Goal: Find specific page/section: Find specific page/section

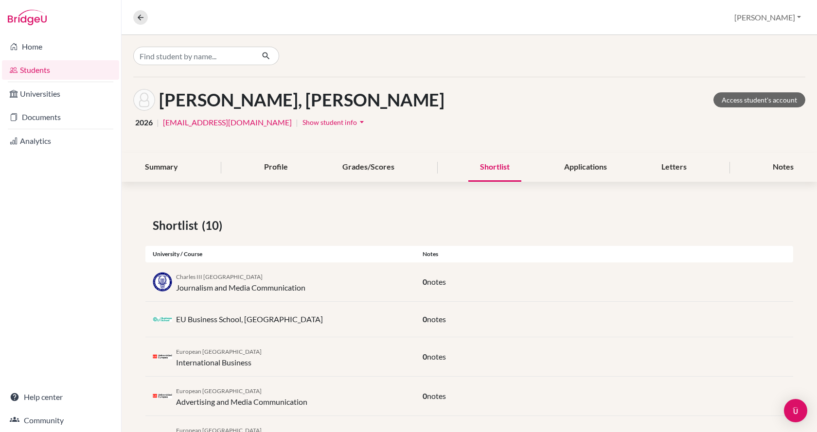
scroll to position [0, 0]
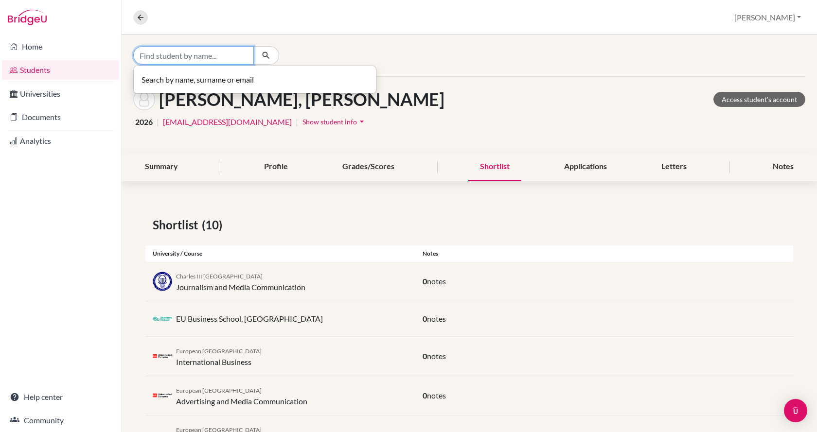
click at [167, 53] on input "Find student by name..." at bounding box center [193, 55] width 121 height 18
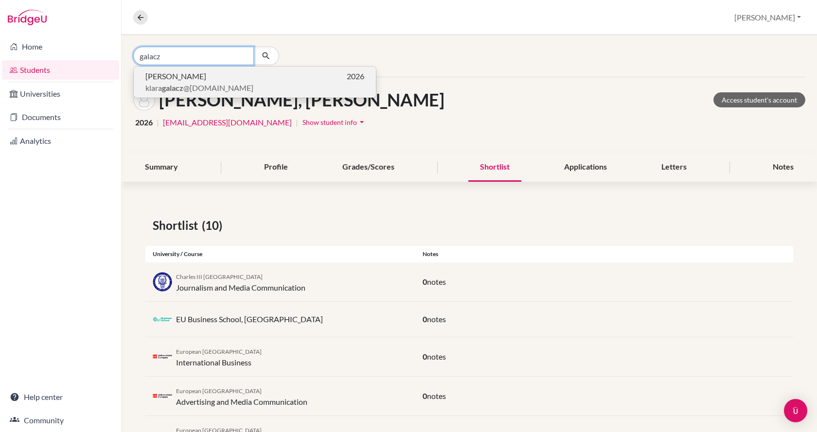
type input "galacz"
click at [188, 84] on span "[PERSON_NAME] @[DOMAIN_NAME]" at bounding box center [199, 88] width 108 height 12
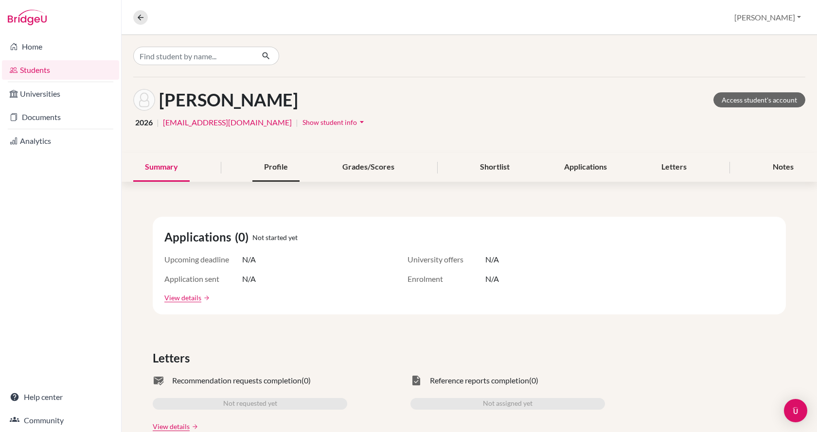
click at [271, 167] on div "Profile" at bounding box center [275, 167] width 47 height 29
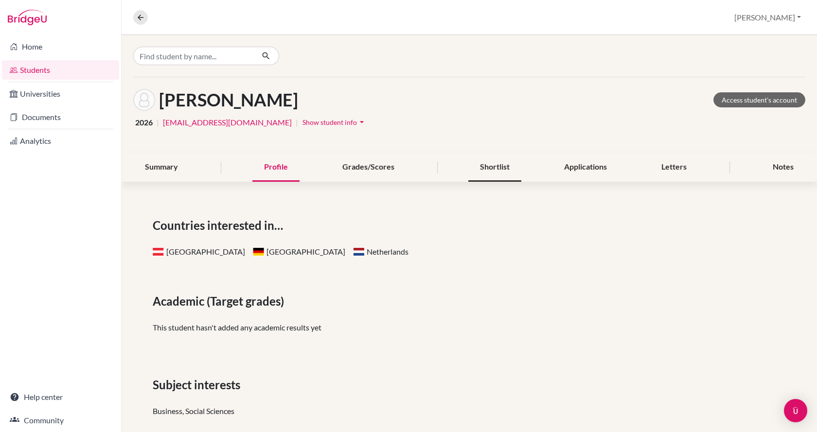
click at [499, 172] on div "Shortlist" at bounding box center [494, 167] width 53 height 29
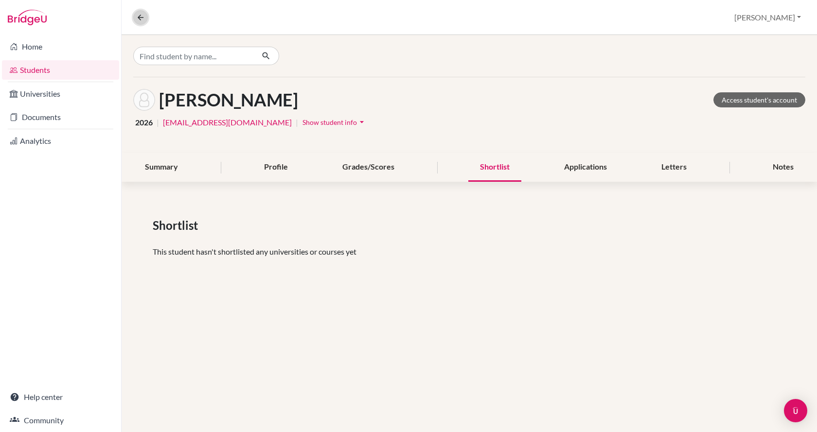
click at [138, 15] on icon at bounding box center [140, 17] width 9 height 9
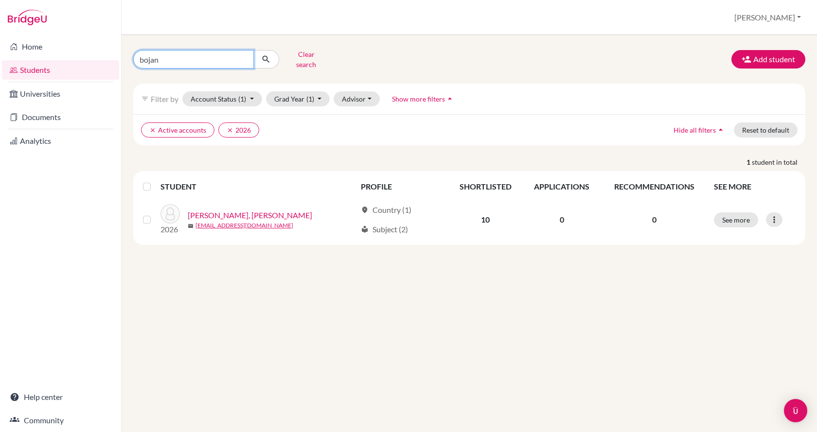
drag, startPoint x: 163, startPoint y: 55, endPoint x: 135, endPoint y: 63, distance: 29.3
click at [135, 63] on div "bojan" at bounding box center [206, 59] width 146 height 18
type input "GELENCSER"
click button "submit" at bounding box center [266, 59] width 26 height 18
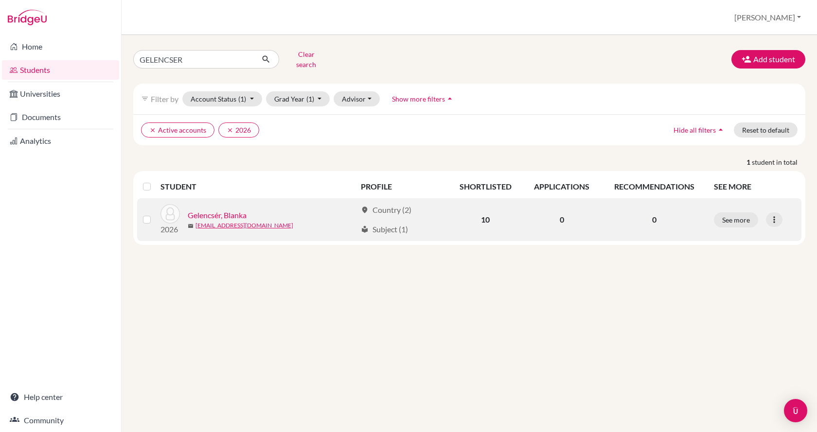
click at [226, 211] on link "Gelencsér, Blanka" at bounding box center [217, 216] width 59 height 12
